Goal: Transaction & Acquisition: Purchase product/service

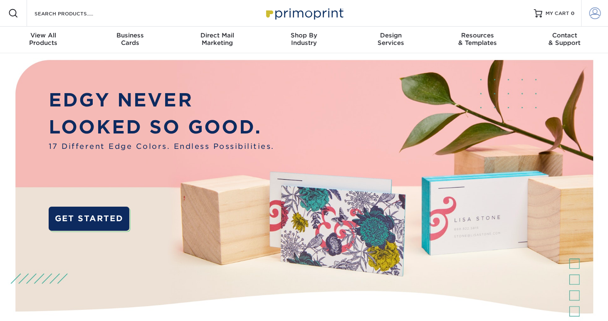
type input "brainbkt@gmail.com"
click at [598, 13] on span at bounding box center [595, 13] width 12 height 12
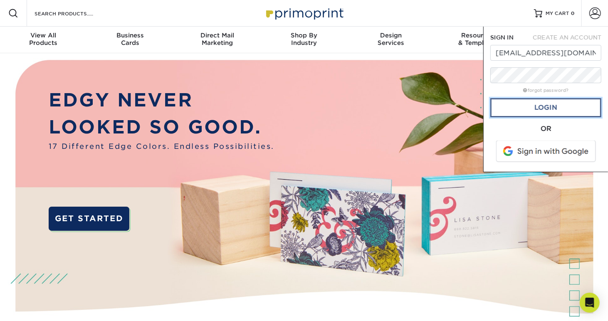
click at [556, 101] on link "Login" at bounding box center [545, 107] width 111 height 19
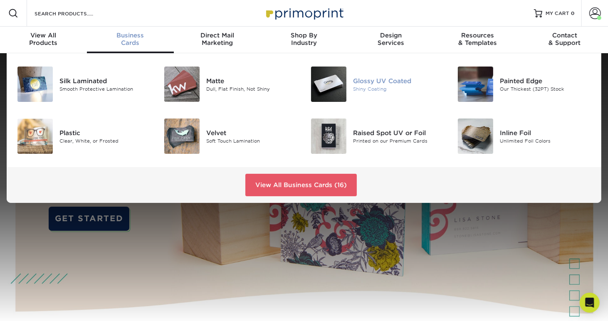
click at [368, 85] on div "Shiny Coating" at bounding box center [398, 88] width 91 height 7
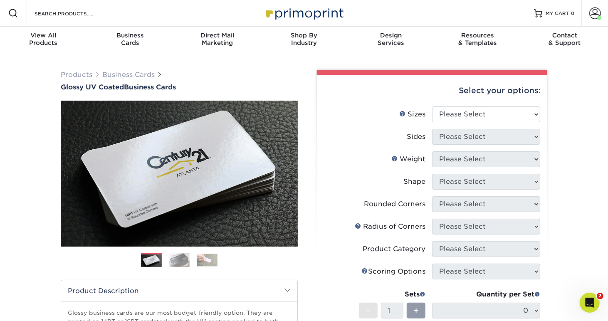
scroll to position [69, 0]
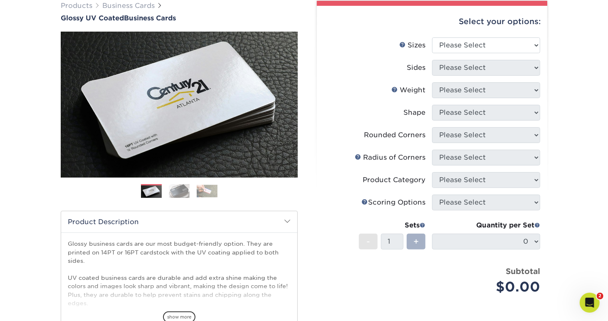
drag, startPoint x: 415, startPoint y: 236, endPoint x: 417, endPoint y: 242, distance: 6.6
click at [415, 236] on span "+" at bounding box center [415, 241] width 5 height 12
drag, startPoint x: 463, startPoint y: 41, endPoint x: 463, endPoint y: 50, distance: 9.2
click at [463, 41] on select "Please Select 1.5" x 3.5" - Mini 1.75" x 3.5" - Mini 2" x 2" - Square 2" x 3" -…" at bounding box center [486, 45] width 108 height 16
select select "2.00x3.50"
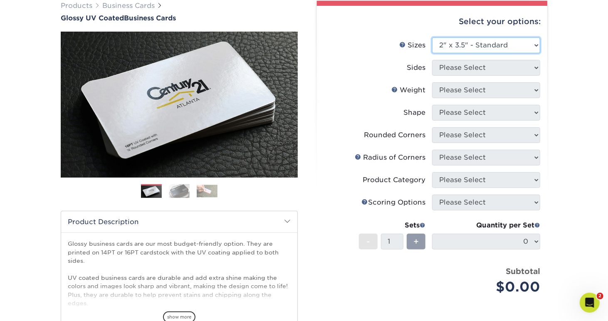
click at [432, 37] on select "Please Select 1.5" x 3.5" - Mini 1.75" x 3.5" - Mini 2" x 2" - Square 2" x 3" -…" at bounding box center [486, 45] width 108 height 16
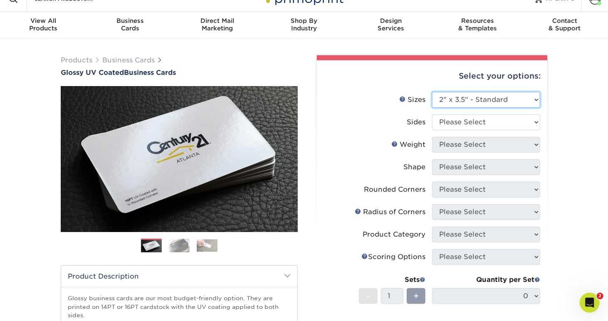
scroll to position [0, 0]
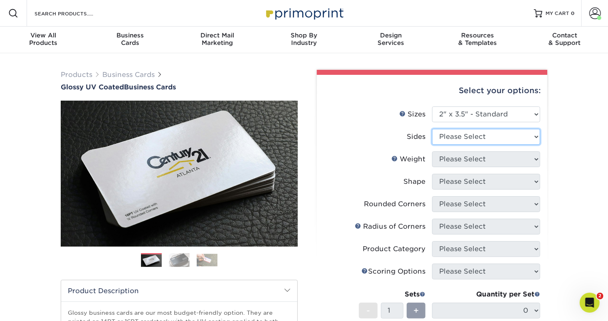
click at [476, 140] on select "Please Select Print Both Sides Print Front Only" at bounding box center [486, 137] width 108 height 16
select select "13abbda7-1d64-4f25-8bb2-c179b224825d"
click at [432, 129] on select "Please Select Print Both Sides Print Front Only" at bounding box center [486, 137] width 108 height 16
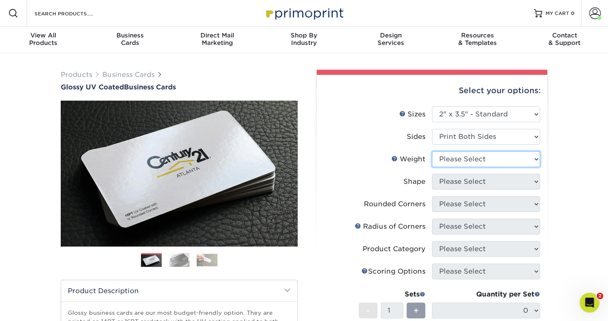
click at [458, 161] on select "Please Select 16PT 14PT" at bounding box center [486, 159] width 108 height 16
select select "16PT"
click at [432, 151] on select "Please Select 16PT 14PT" at bounding box center [486, 159] width 108 height 16
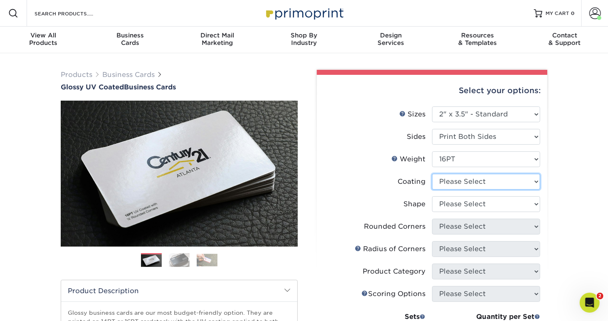
click at [450, 185] on select at bounding box center [486, 182] width 108 height 16
select select "ae367451-b2b8-45df-a344-0f05b6a12993"
click at [432, 174] on select at bounding box center [486, 182] width 108 height 16
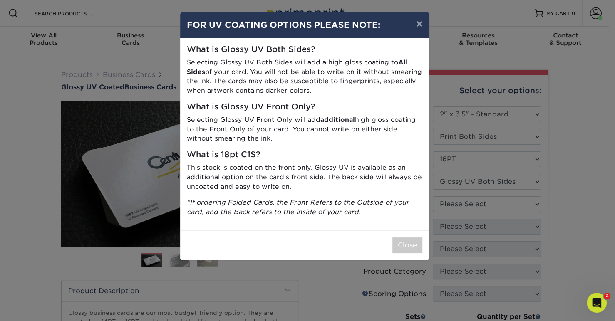
click at [492, 205] on div "× FOR UV COATING OPTIONS PLEASE NOTE: What is Glossy UV Both Sides? Selecting G…" at bounding box center [307, 160] width 615 height 321
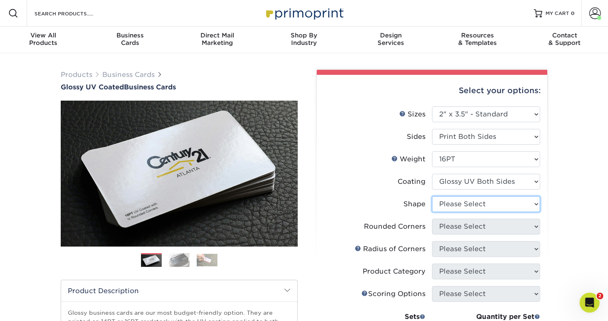
click at [493, 203] on select "Please Select Standard Oval" at bounding box center [486, 204] width 108 height 16
select select "standard"
click at [432, 196] on select "Please Select Standard Oval" at bounding box center [486, 204] width 108 height 16
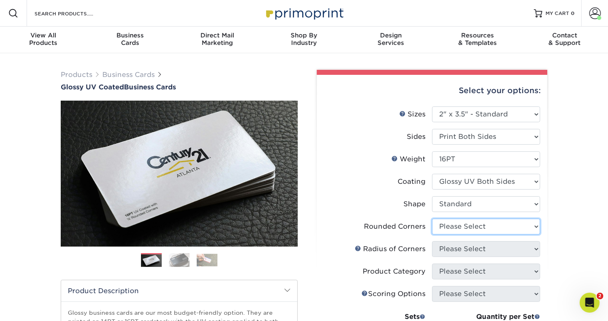
drag, startPoint x: 464, startPoint y: 226, endPoint x: 466, endPoint y: 232, distance: 7.0
click at [464, 226] on select "Please Select Yes - Round 2 Corners Yes - Round 4 Corners No" at bounding box center [486, 227] width 108 height 16
select select "0"
click at [432, 219] on select "Please Select Yes - Round 2 Corners Yes - Round 4 Corners No" at bounding box center [486, 227] width 108 height 16
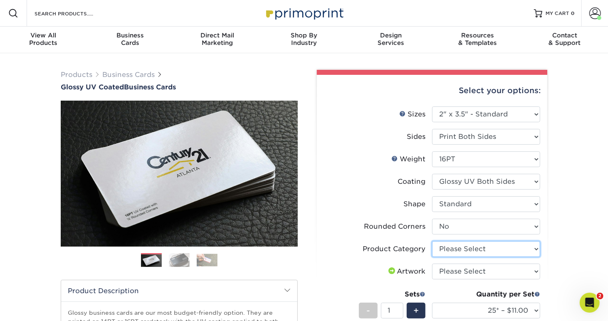
click at [475, 251] on select "Please Select Business Cards" at bounding box center [486, 249] width 108 height 16
select select "3b5148f1-0588-4f88-a218-97bcfdce65c1"
click at [432, 241] on select "Please Select Business Cards" at bounding box center [486, 249] width 108 height 16
click at [466, 270] on select "Please Select I will upload files I need a design - $100" at bounding box center [486, 272] width 108 height 16
select select "upload"
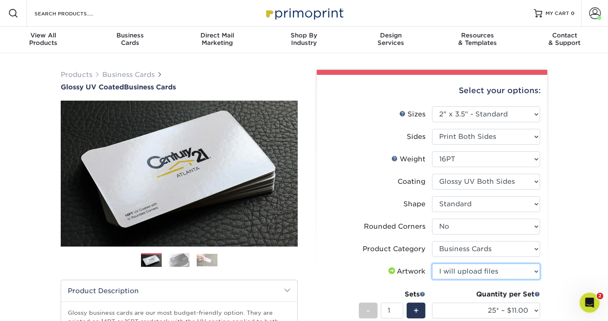
click at [432, 264] on select "Please Select I will upload files I need a design - $100" at bounding box center [486, 272] width 108 height 16
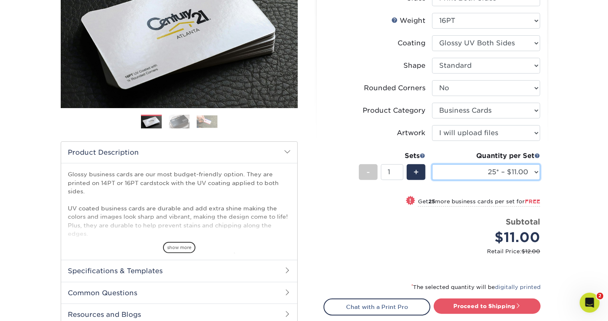
click at [504, 173] on select "25* – $11.00 50* – $11.00 100* – $11.00 250* – $20.00 500 – $39.00 1000 – $49.0…" at bounding box center [486, 172] width 108 height 16
select select "500 – $39.00"
click at [432, 164] on select "25* – $11.00 50* – $11.00 100* – $11.00 250* – $20.00 500 – $39.00 1000 – $49.0…" at bounding box center [486, 172] width 108 height 16
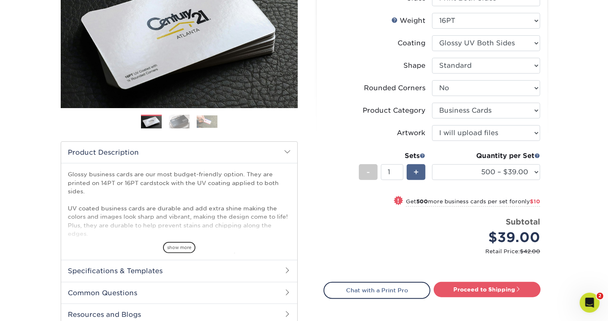
click at [415, 172] on span "+" at bounding box center [415, 172] width 5 height 12
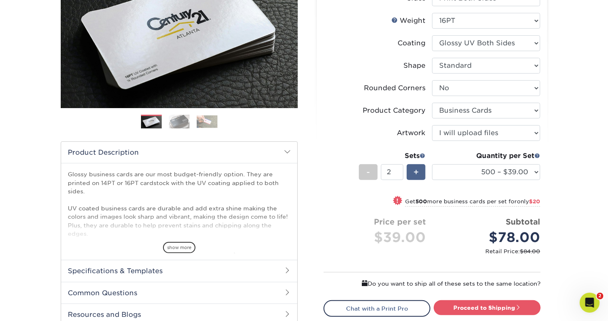
click at [415, 172] on span "+" at bounding box center [415, 172] width 5 height 12
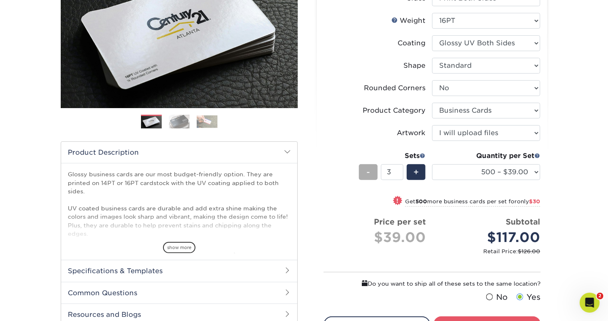
click at [368, 171] on span "-" at bounding box center [368, 172] width 4 height 12
click at [410, 170] on div "+" at bounding box center [416, 172] width 19 height 16
type input "3"
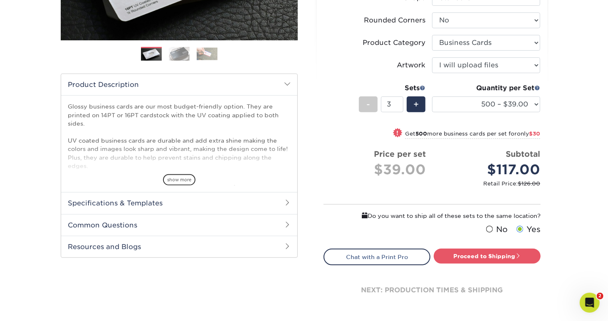
scroll to position [208, 0]
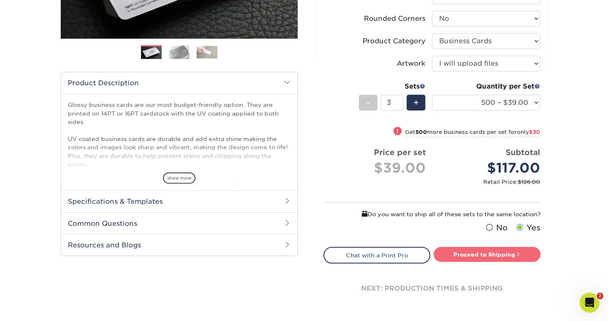
click at [488, 250] on link "Proceed to Shipping" at bounding box center [487, 254] width 107 height 15
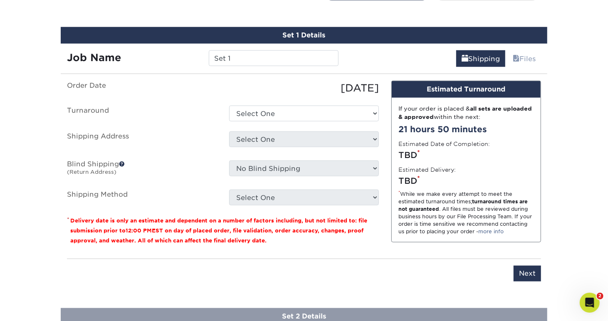
scroll to position [476, 0]
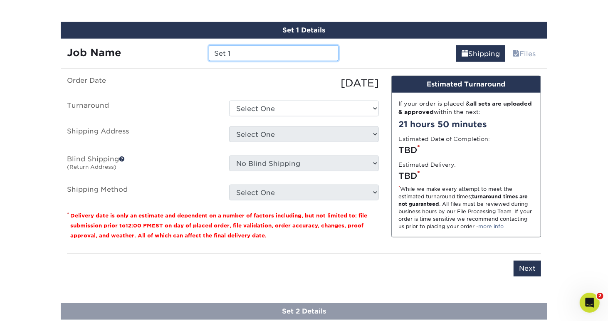
click at [274, 56] on input "Set 1" at bounding box center [273, 53] width 129 height 16
drag, startPoint x: 250, startPoint y: 45, endPoint x: 165, endPoint y: 49, distance: 84.9
click at [165, 49] on div "Job Name Set 1" at bounding box center [203, 53] width 284 height 16
type input "Hummel Winter - C.Tyler"
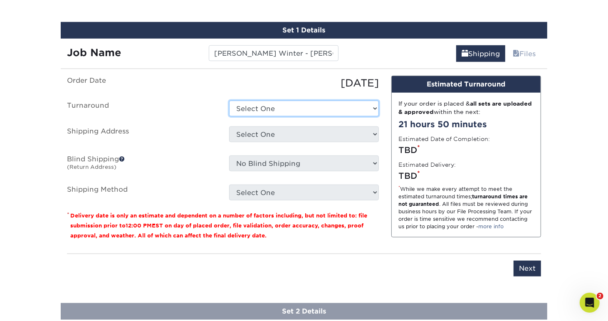
click at [263, 104] on select "Select One 2-4 Business Days 2 Day Next Business Day" at bounding box center [304, 109] width 150 height 16
select select "a162d423-fc7d-4fa3-8a25-7602e5a6d5e2"
click at [229, 101] on select "Select One 2-4 Business Days 2 Day Next Business Day" at bounding box center [304, 109] width 150 height 16
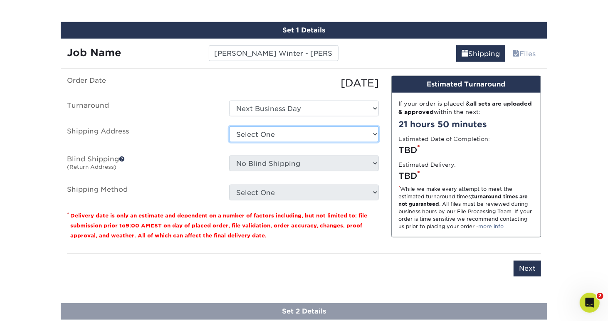
click at [257, 133] on select "Select One BrainBKT Graphics HOB - Block HOB - Lamle Neural Payments + Add New …" at bounding box center [304, 134] width 150 height 16
select select "218452"
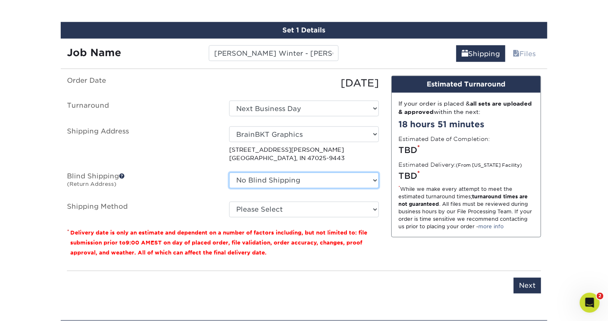
click at [252, 177] on select "No Blind Shipping BrainBKT Graphics HOB - Block HOB - Lamle Neural Payments + A…" at bounding box center [304, 181] width 150 height 16
click at [229, 173] on select "No Blind Shipping BrainBKT Graphics HOB - Block HOB - Lamle Neural Payments + A…" at bounding box center [304, 181] width 150 height 16
click at [251, 176] on select "No Blind Shipping BrainBKT Graphics HOB - Block HOB - Lamle Neural Payments + A…" at bounding box center [304, 181] width 150 height 16
select select "218452"
click at [229, 173] on select "No Blind Shipping BrainBKT Graphics HOB - Block HOB - Lamle Neural Payments + A…" at bounding box center [304, 181] width 150 height 16
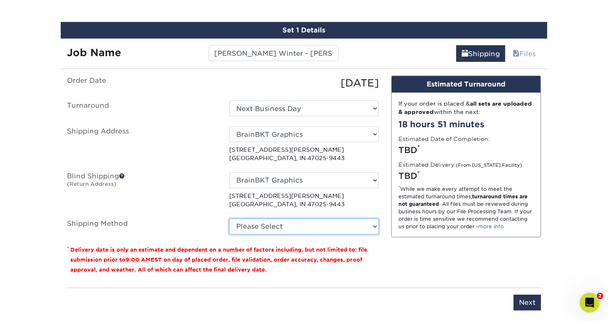
click at [250, 224] on select "Please Select 3 Day Shipping Service (+$18.68) Ground Shipping (+$19.02) 2 Day …" at bounding box center [304, 227] width 150 height 16
select select "12"
click at [229, 219] on select "Please Select 3 Day Shipping Service (+$18.68) Ground Shipping (+$19.02) 2 Day …" at bounding box center [304, 227] width 150 height 16
click at [260, 225] on select "Please Select 3 Day Shipping Service (+$18.68) Ground Shipping (+$19.02) 2 Day …" at bounding box center [304, 227] width 150 height 16
click at [261, 225] on select "Please Select 3 Day Shipping Service (+$18.68) Ground Shipping (+$19.02) 2 Day …" at bounding box center [304, 227] width 150 height 16
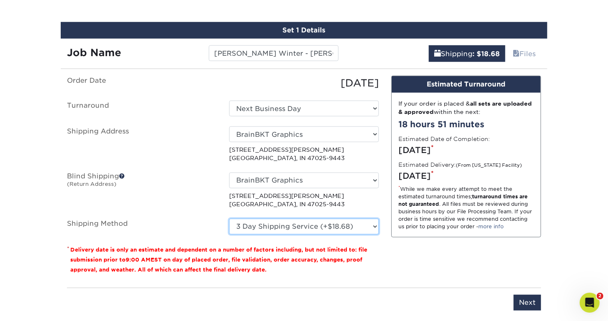
click at [261, 225] on select "Please Select 3 Day Shipping Service (+$18.68) Ground Shipping (+$19.02) 2 Day …" at bounding box center [304, 227] width 150 height 16
click at [229, 219] on select "Please Select 3 Day Shipping Service (+$18.68) Ground Shipping (+$19.02) 2 Day …" at bounding box center [304, 227] width 150 height 16
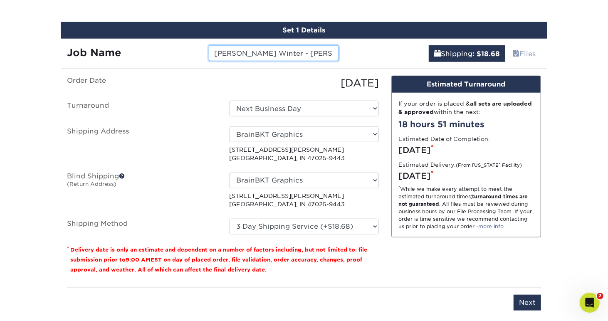
click at [269, 51] on input "Hummel Winter - C.Tyler" at bounding box center [273, 53] width 129 height 16
drag, startPoint x: 327, startPoint y: 53, endPoint x: 213, endPoint y: 49, distance: 114.4
click at [213, 49] on input "Hummel Winter Ins. - C.Tyler" at bounding box center [273, 53] width 129 height 16
click at [527, 297] on input "Next" at bounding box center [527, 303] width 27 height 16
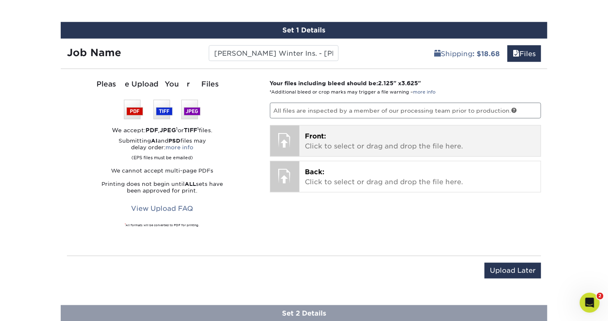
click at [328, 138] on p "Front: Click to select or drag and drop the file here." at bounding box center [420, 141] width 230 height 20
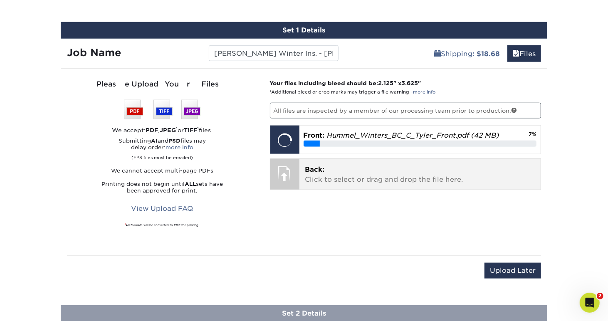
click at [331, 179] on p "Back: Click to select or drag and drop the file here." at bounding box center [420, 175] width 230 height 20
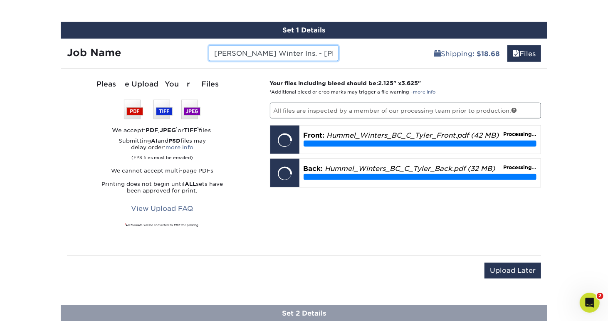
click at [268, 49] on input "Hummel Winter Ins. - C.Tyler" at bounding box center [273, 53] width 129 height 16
drag, startPoint x: 319, startPoint y: 54, endPoint x: 188, endPoint y: 50, distance: 130.2
click at [188, 50] on div "Job Name Hummel Winters Ins. - C.Tyler" at bounding box center [203, 53] width 284 height 16
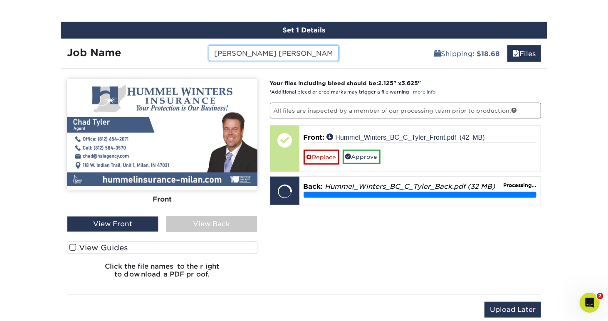
type input "Hummel Winters Ins. - C.Tyler"
click at [72, 244] on span at bounding box center [72, 248] width 7 height 8
click at [0, 0] on input "View Guides" at bounding box center [0, 0] width 0 height 0
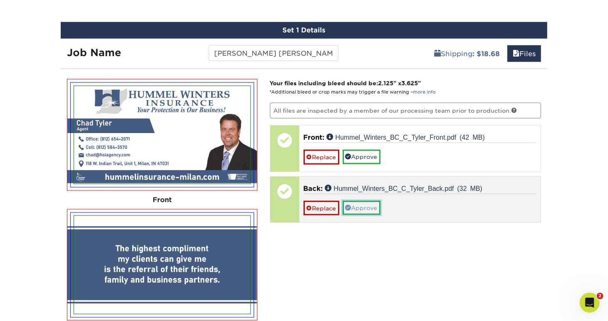
click at [351, 205] on link "Approve" at bounding box center [362, 208] width 38 height 14
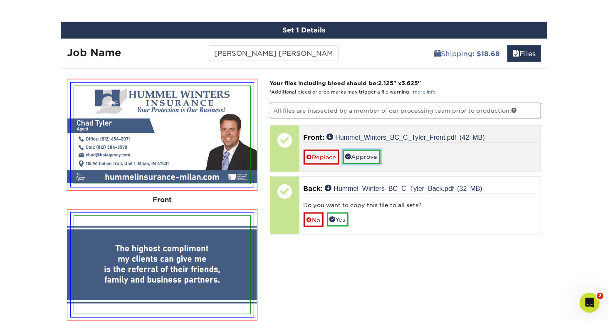
drag, startPoint x: 353, startPoint y: 155, endPoint x: 358, endPoint y: 165, distance: 11.5
click at [353, 154] on link "Approve" at bounding box center [362, 157] width 38 height 14
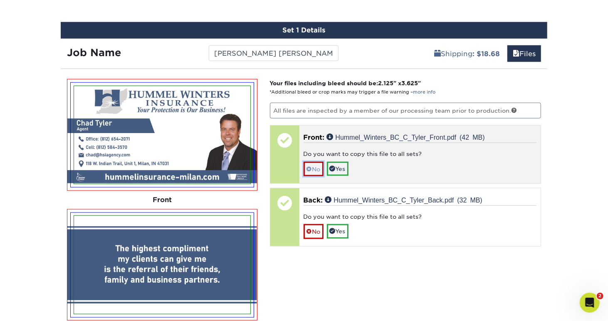
click at [314, 167] on link "No" at bounding box center [314, 169] width 20 height 15
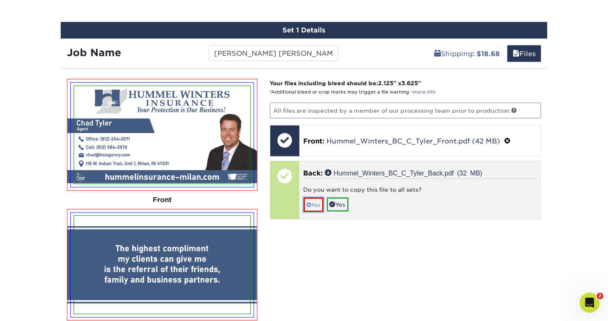
click at [315, 198] on link "No" at bounding box center [314, 205] width 20 height 15
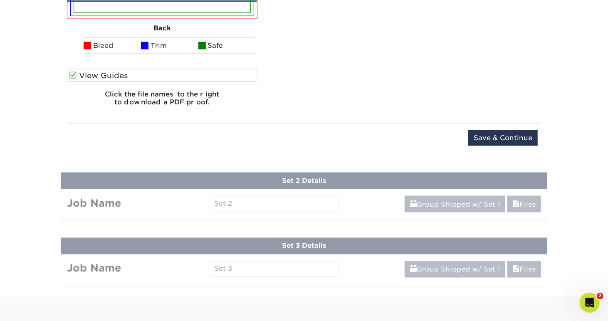
scroll to position [823, 0]
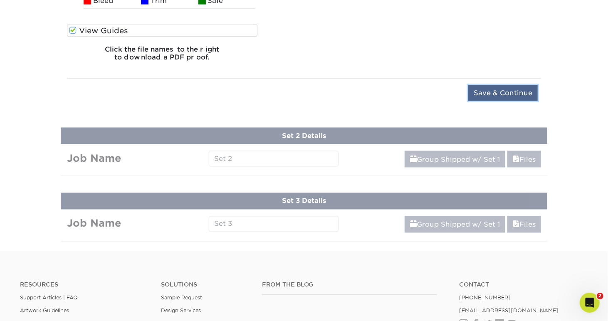
click at [486, 87] on input "Save & Continue" at bounding box center [502, 93] width 69 height 16
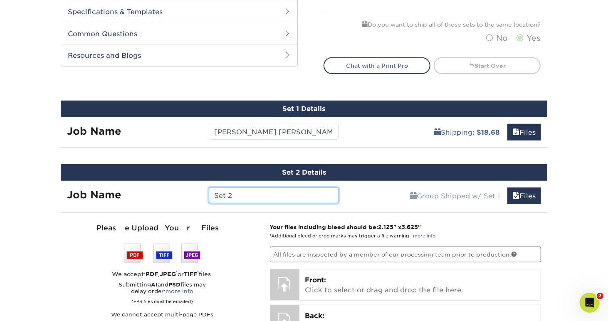
scroll to position [361, 0]
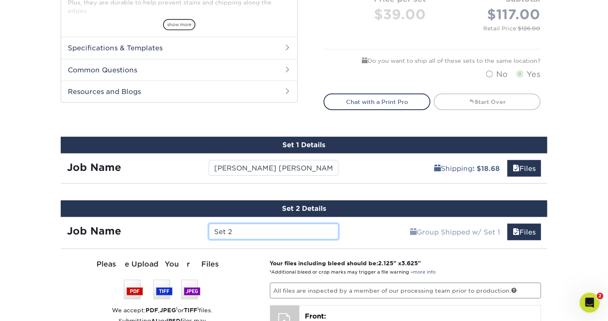
drag, startPoint x: 249, startPoint y: 232, endPoint x: 153, endPoint y: 230, distance: 96.5
click at [154, 230] on div "Job Name Set 2" at bounding box center [203, 232] width 284 height 16
paste input "Hummel Winters Ins. - C.Tyler"
drag, startPoint x: 318, startPoint y: 230, endPoint x: 295, endPoint y: 230, distance: 22.9
click at [295, 230] on input "Hummel Winters Ins. - C.Tyler" at bounding box center [273, 232] width 129 height 16
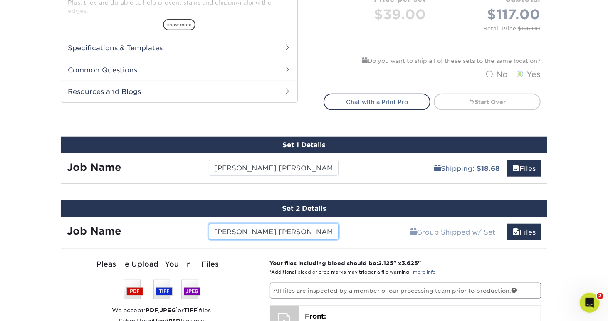
click at [314, 231] on input "Hummel Winters Ins. - J.Smoth" at bounding box center [273, 232] width 129 height 16
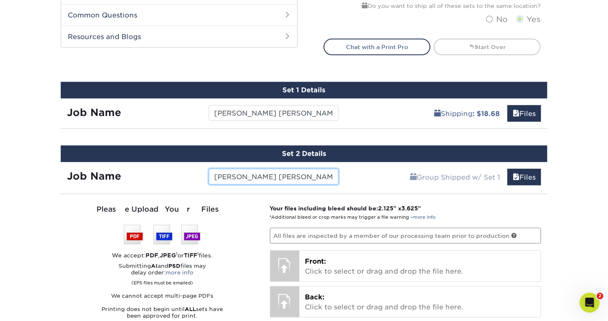
scroll to position [431, 0]
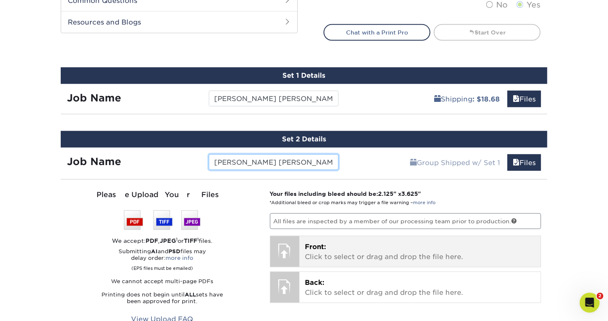
type input "Hummel Winters Ins. - J.Smith"
click at [315, 250] on p "Front: Click to select or drag and drop the file here." at bounding box center [420, 252] width 230 height 20
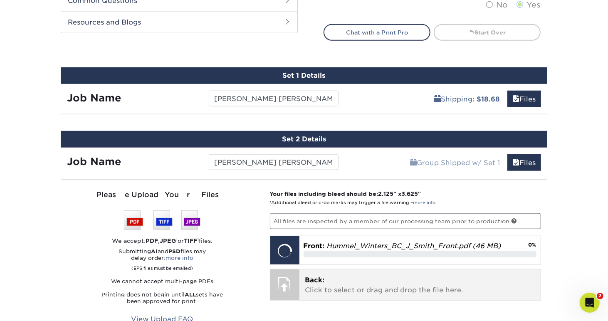
click at [378, 280] on p "Back: Click to select or drag and drop the file here." at bounding box center [420, 285] width 230 height 20
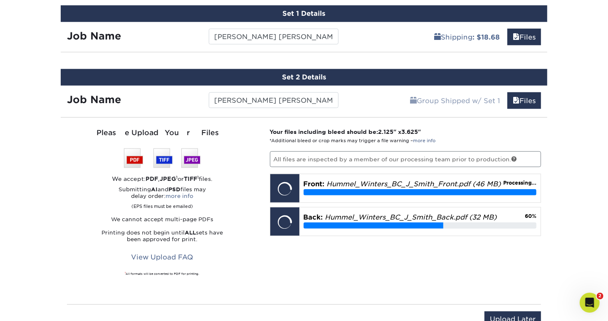
scroll to position [569, 0]
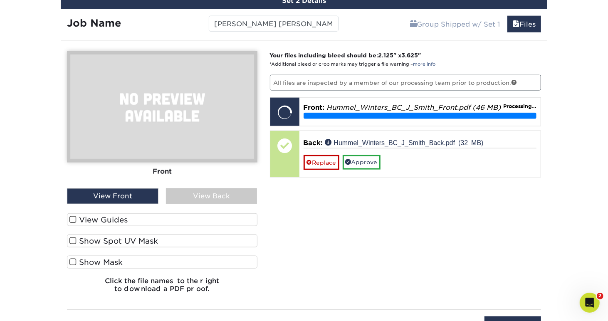
click at [73, 216] on span at bounding box center [72, 220] width 7 height 8
click at [0, 0] on input "View Guides" at bounding box center [0, 0] width 0 height 0
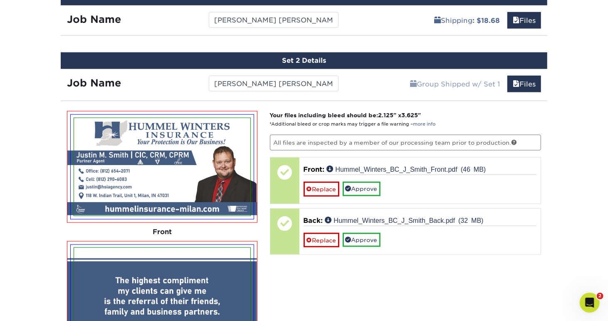
scroll to position [554, 0]
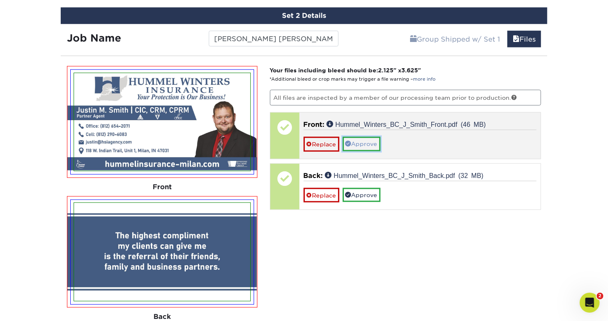
click at [367, 140] on link "Approve" at bounding box center [362, 144] width 38 height 14
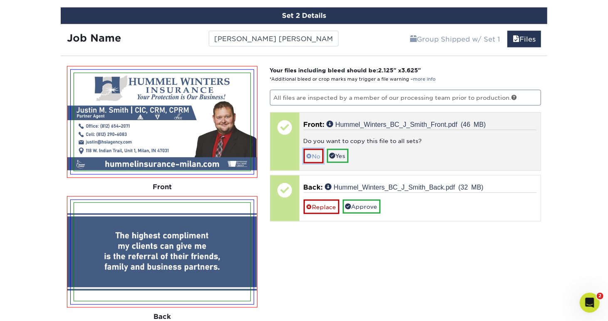
click at [317, 152] on link "No" at bounding box center [314, 156] width 20 height 15
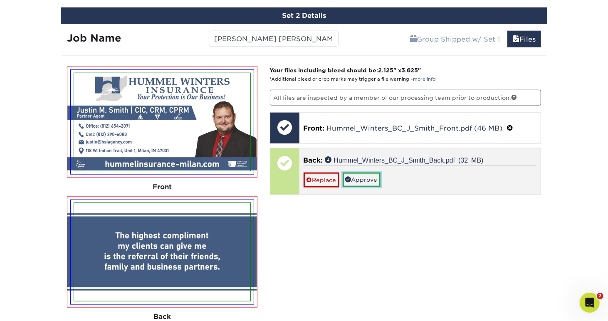
click at [351, 178] on link "Approve" at bounding box center [362, 180] width 38 height 14
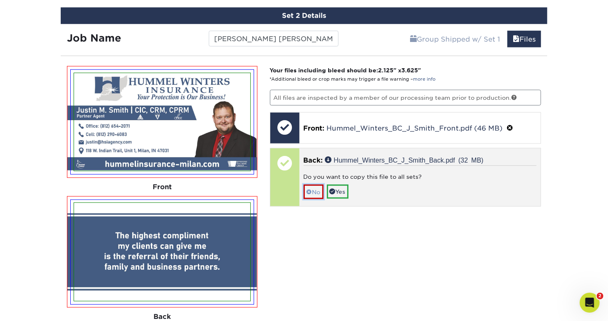
click at [317, 187] on link "No" at bounding box center [314, 192] width 20 height 15
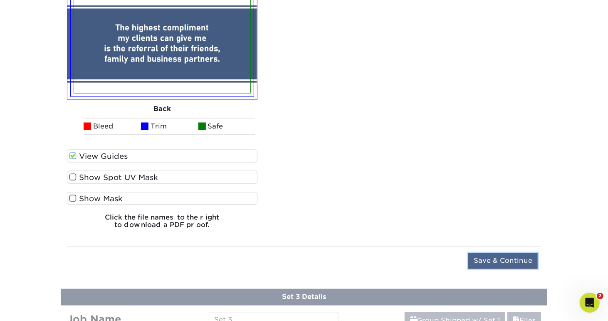
click at [493, 253] on input "Save & Continue" at bounding box center [502, 261] width 69 height 16
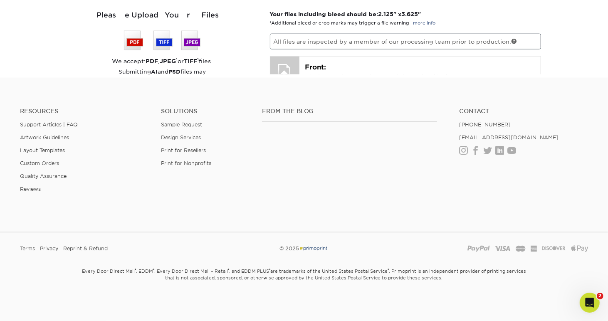
scroll to position [496, 0]
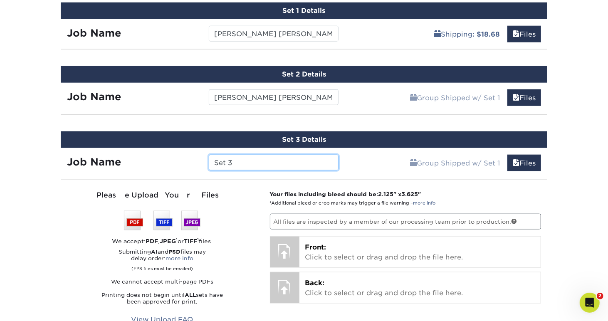
drag, startPoint x: 239, startPoint y: 159, endPoint x: 158, endPoint y: 161, distance: 81.1
click at [158, 161] on div "Job Name Set 3" at bounding box center [203, 163] width 284 height 16
paste input "Hummel Winters Ins. - C.Tyler"
drag, startPoint x: 326, startPoint y: 160, endPoint x: 295, endPoint y: 166, distance: 31.4
click at [295, 166] on input "Hummel Winters Ins. - C.Tyler" at bounding box center [273, 163] width 129 height 16
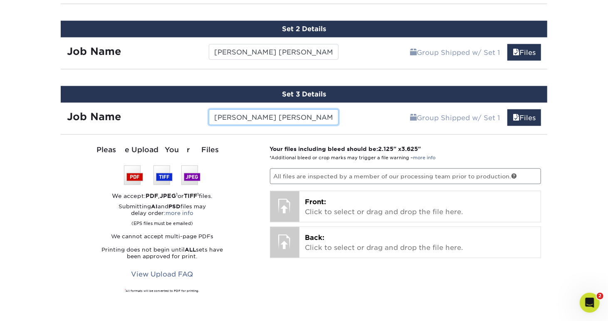
scroll to position [565, 0]
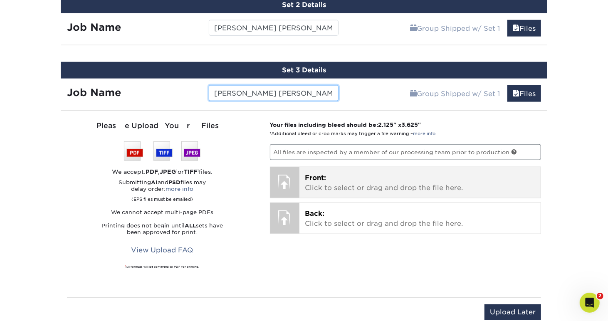
type input "Hummel Winters Ins. - M.Jacobs"
click at [381, 182] on p "Front: Click to select or drag and drop the file here." at bounding box center [420, 183] width 230 height 20
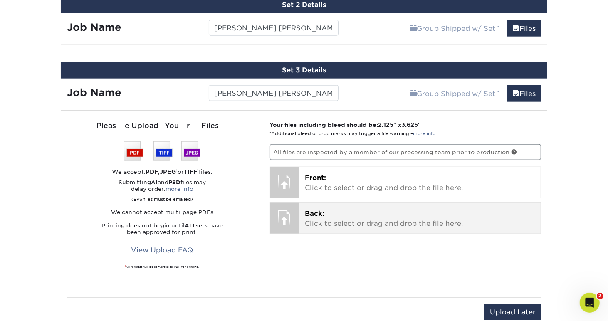
click at [364, 214] on p "Back: Click to select or drag and drop the file here." at bounding box center [420, 219] width 230 height 20
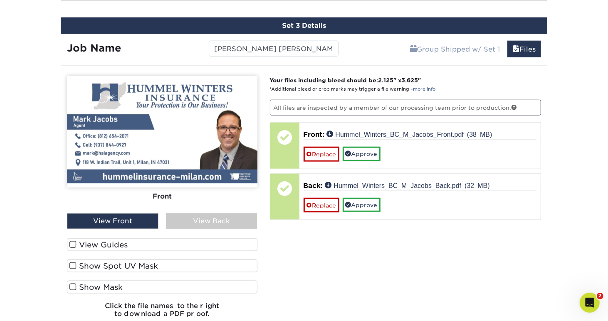
scroll to position [635, 0]
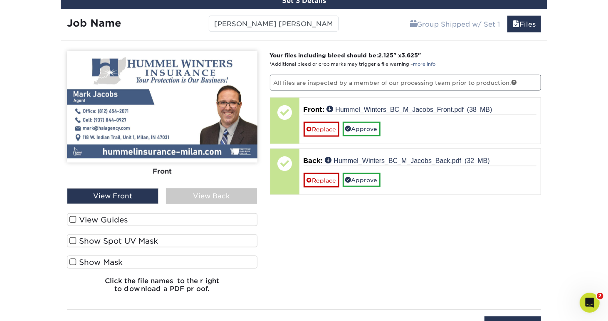
click at [71, 220] on span at bounding box center [72, 220] width 7 height 8
click at [0, 0] on input "View Guides" at bounding box center [0, 0] width 0 height 0
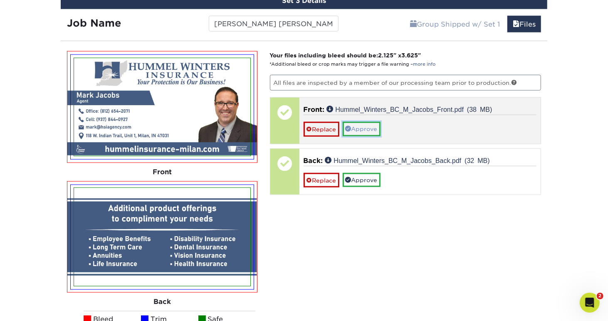
click at [359, 124] on link "Approve" at bounding box center [362, 129] width 38 height 14
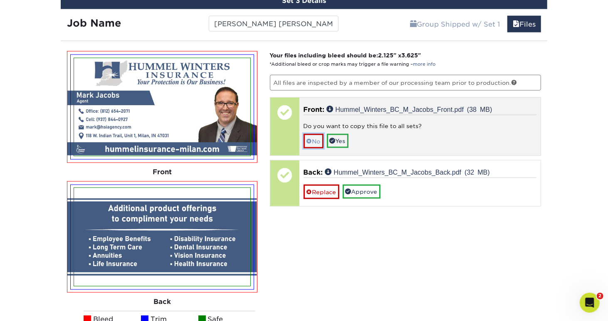
click at [320, 134] on link "No" at bounding box center [314, 141] width 20 height 15
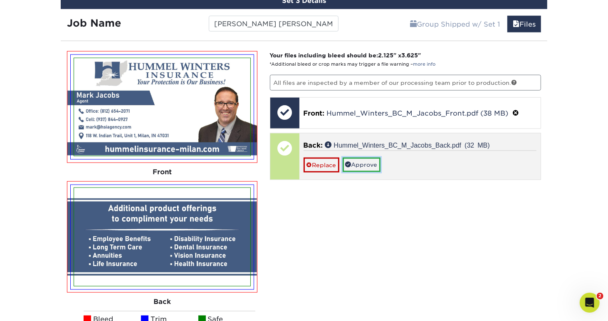
click at [356, 158] on link "Approve" at bounding box center [362, 165] width 38 height 14
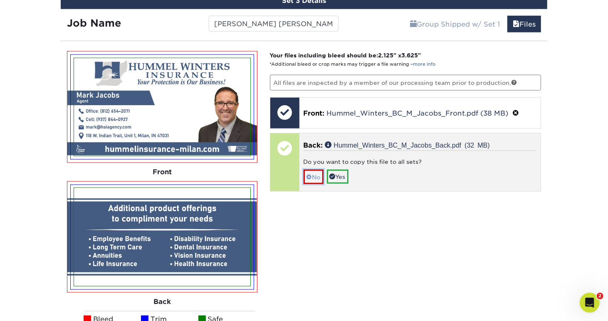
click at [316, 171] on link "No" at bounding box center [314, 177] width 20 height 15
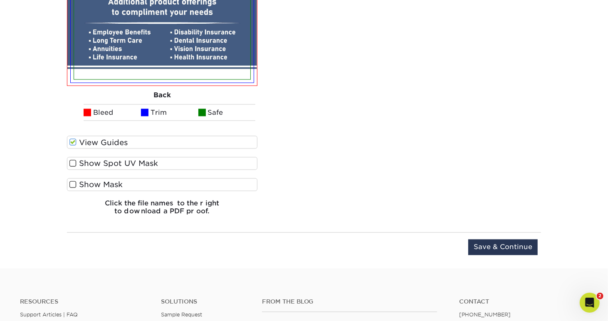
scroll to position [843, 0]
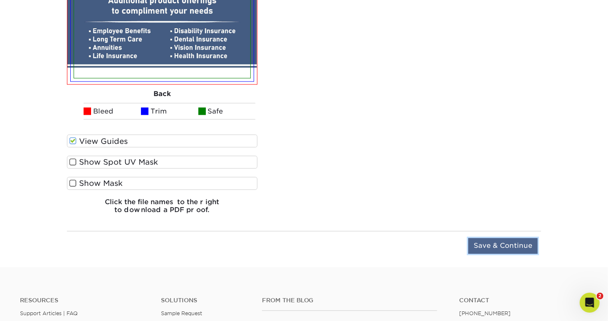
click at [497, 241] on input "Save & Continue" at bounding box center [502, 246] width 69 height 16
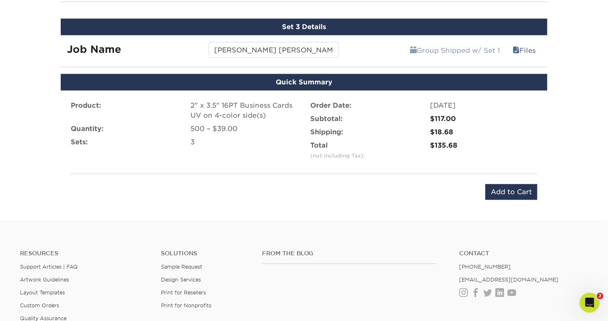
scroll to position [539, 0]
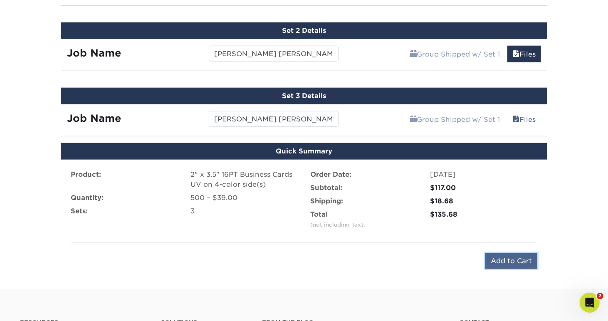
click at [507, 256] on input "Add to Cart" at bounding box center [511, 261] width 52 height 16
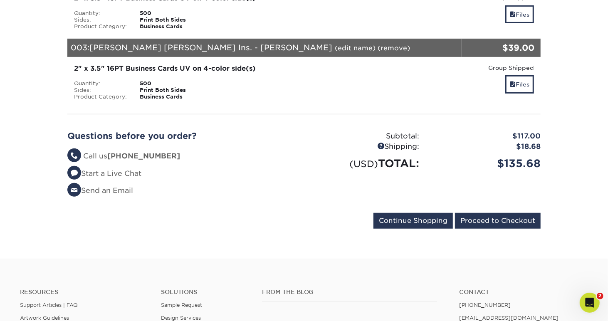
scroll to position [277, 0]
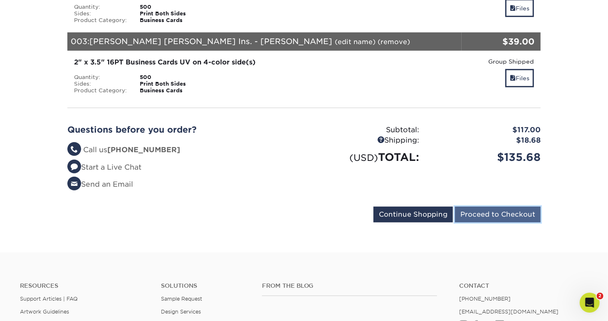
click at [499, 207] on input "Proceed to Checkout" at bounding box center [498, 215] width 86 height 16
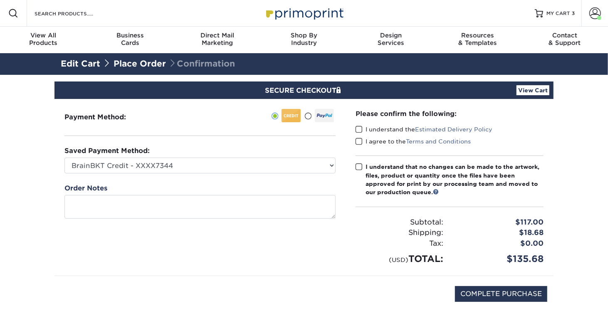
click at [358, 129] on span at bounding box center [359, 130] width 7 height 8
click at [0, 0] on input "I understand the Estimated Delivery Policy" at bounding box center [0, 0] width 0 height 0
click at [362, 138] on span at bounding box center [359, 142] width 7 height 8
click at [0, 0] on input "I agree to the Terms and Conditions" at bounding box center [0, 0] width 0 height 0
click at [358, 165] on span at bounding box center [359, 167] width 7 height 8
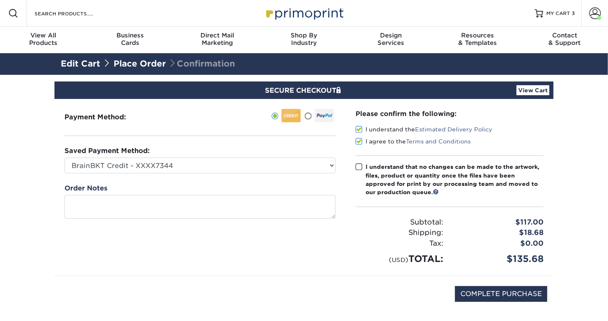
click at [0, 0] on input "I understand that no changes can be made to the artwork, files, product or quan…" at bounding box center [0, 0] width 0 height 0
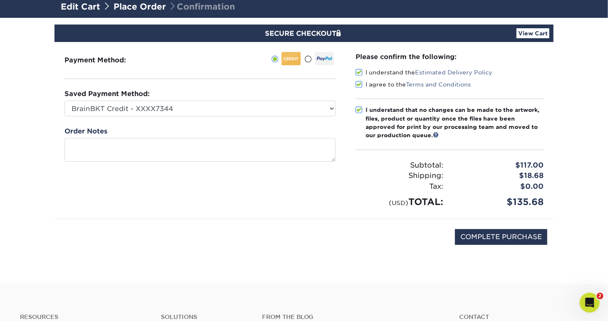
scroll to position [69, 0]
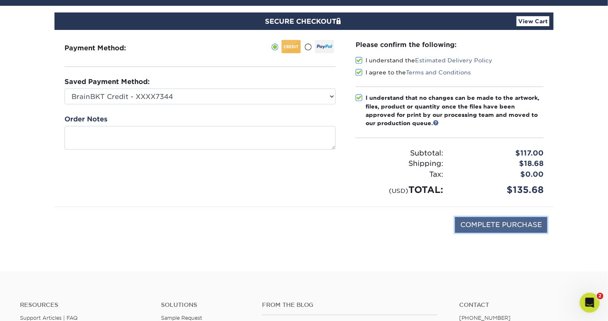
click at [510, 224] on input "COMPLETE PURCHASE" at bounding box center [501, 225] width 92 height 16
type input "PROCESSING, PLEASE WAIT..."
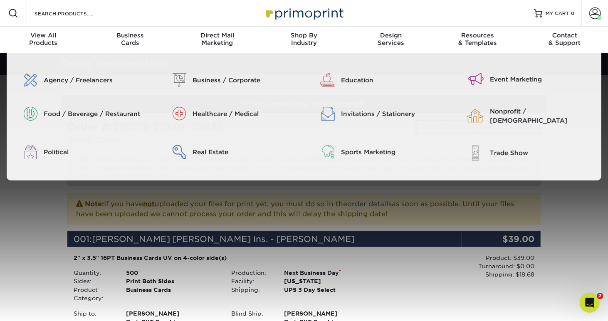
click at [295, 19] on img at bounding box center [303, 13] width 83 height 18
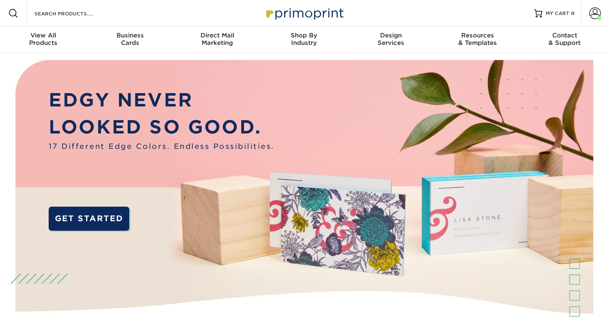
click at [587, 304] on img at bounding box center [304, 203] width 602 height 301
click at [589, 308] on div "Open Intercom Messenger" at bounding box center [588, 301] width 27 height 27
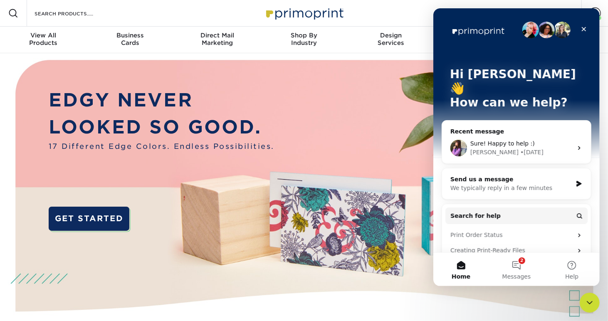
click at [559, 168] on div "Send us a message We typically reply in a few minutes" at bounding box center [516, 183] width 149 height 31
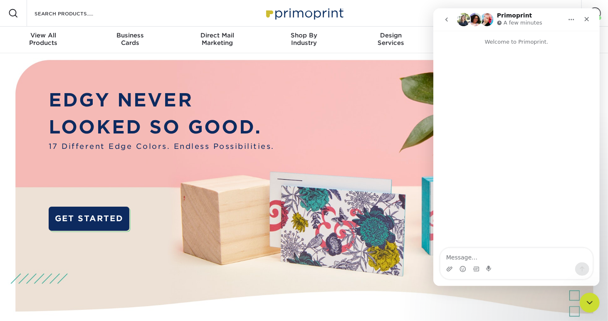
click at [443, 16] on button "go back" at bounding box center [446, 20] width 16 height 16
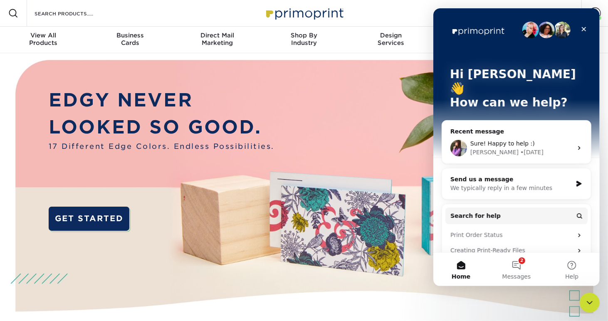
click at [526, 133] on div "Sure! Happy to help :) Erica • 5d ago" at bounding box center [516, 148] width 149 height 31
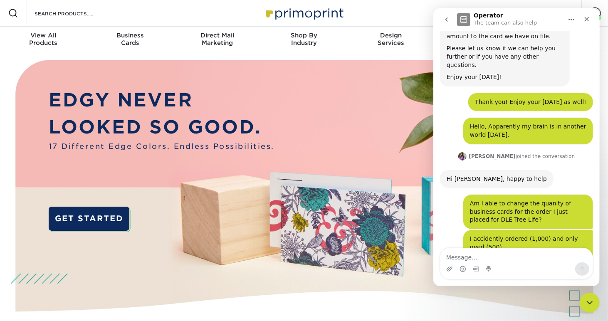
scroll to position [467, 0]
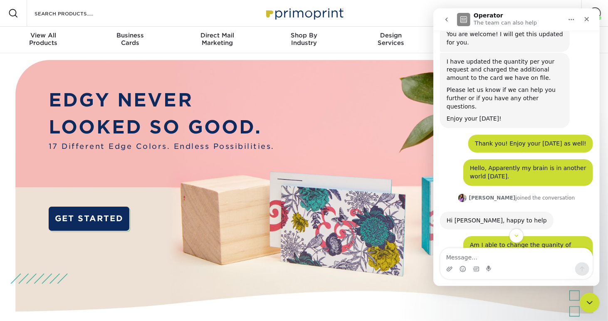
click at [444, 22] on icon "go back" at bounding box center [446, 19] width 7 height 7
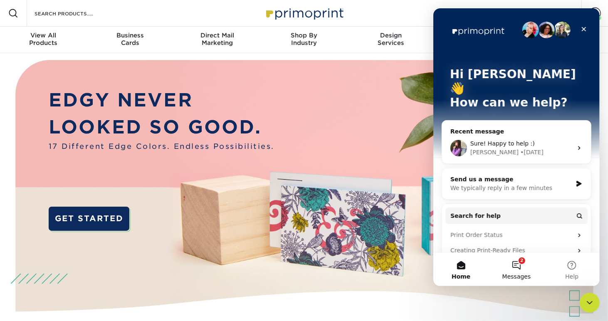
click at [517, 264] on button "2 Messages" at bounding box center [515, 269] width 55 height 33
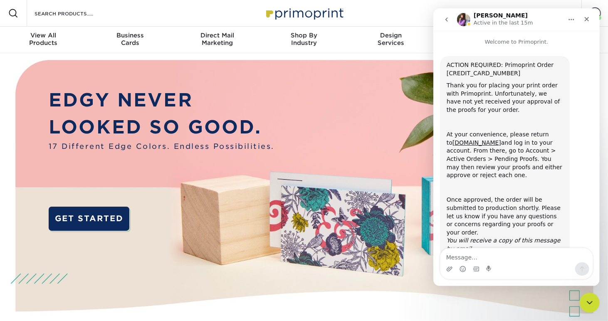
click at [447, 23] on button "go back" at bounding box center [446, 20] width 16 height 16
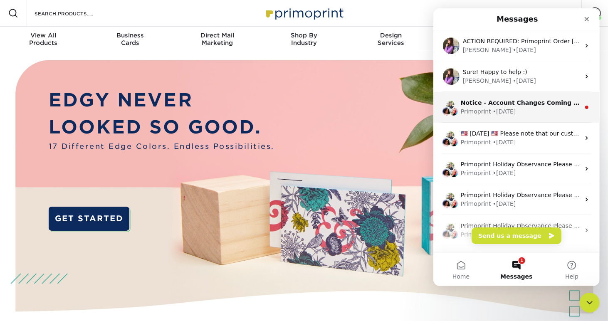
click at [527, 112] on div "Primoprint • 8w ago" at bounding box center [519, 111] width 119 height 9
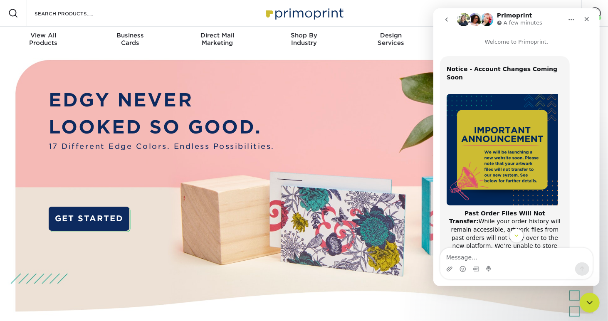
click at [443, 17] on icon "go back" at bounding box center [446, 19] width 7 height 7
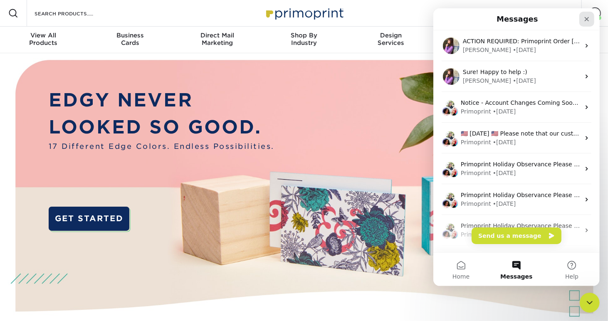
click at [590, 22] on div "Close" at bounding box center [586, 19] width 15 height 15
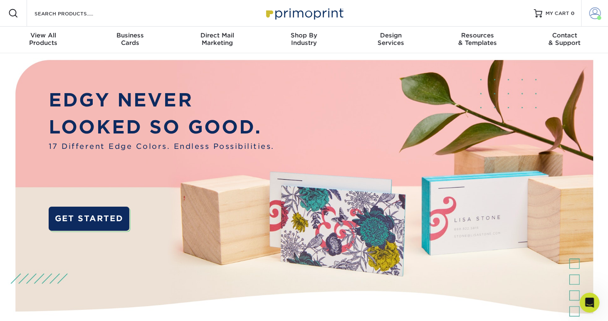
click at [588, 22] on link "Account" at bounding box center [594, 13] width 27 height 27
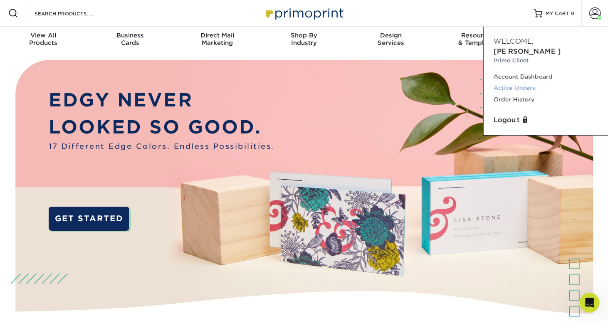
click at [514, 82] on link "Active Orders" at bounding box center [546, 87] width 104 height 11
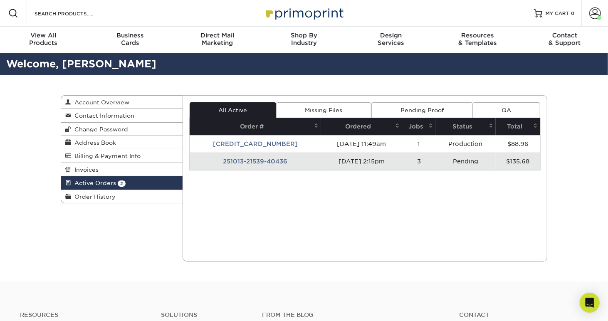
click at [263, 158] on td "251013-21539-40436" at bounding box center [255, 161] width 131 height 17
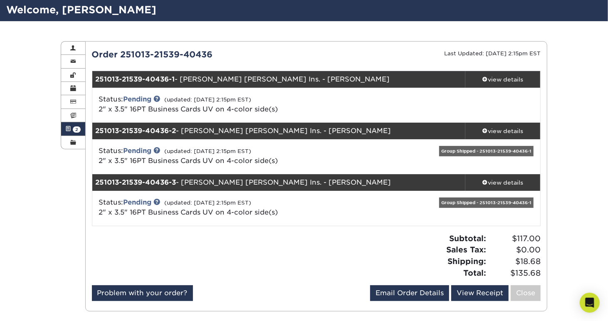
scroll to position [69, 0]
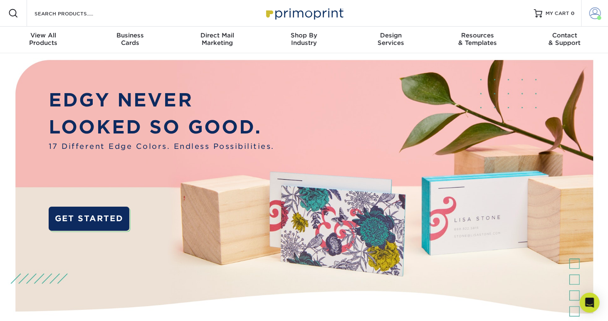
click at [589, 14] on span at bounding box center [595, 13] width 12 height 12
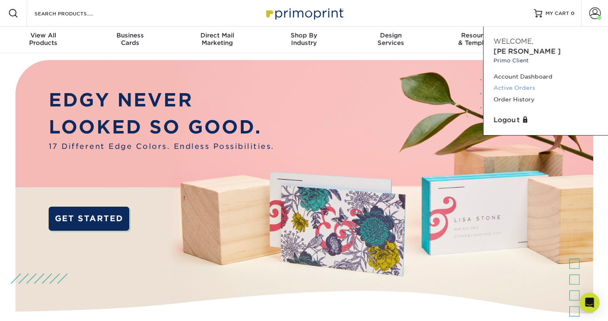
click at [521, 82] on link "Active Orders" at bounding box center [546, 87] width 104 height 11
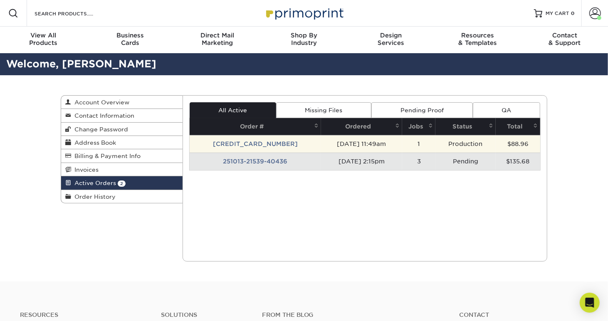
click at [264, 144] on td "[CREDIT_CARD_NUMBER]" at bounding box center [255, 143] width 131 height 17
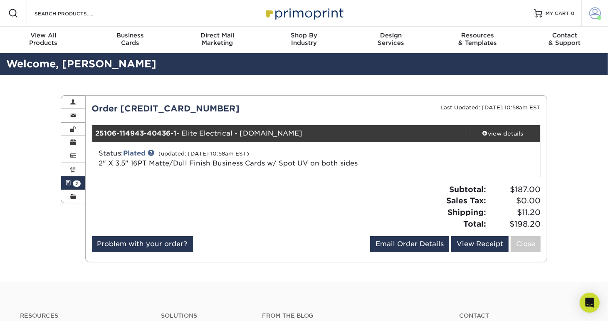
click at [597, 17] on span at bounding box center [595, 13] width 12 height 12
